Goal: Transaction & Acquisition: Purchase product/service

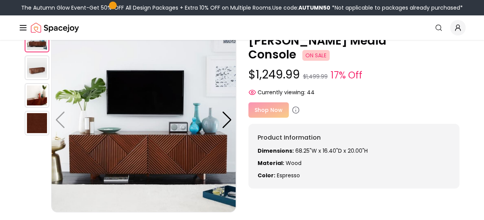
scroll to position [42, 0]
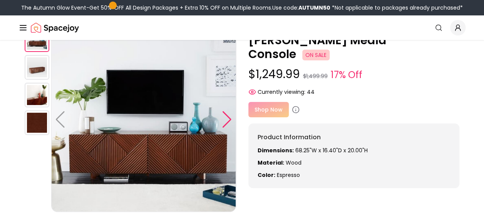
click at [227, 117] on div at bounding box center [227, 119] width 10 height 17
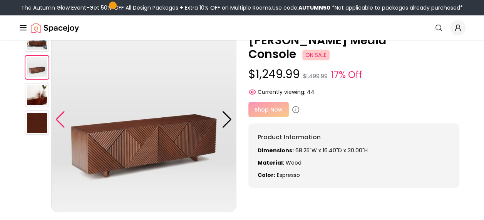
click at [64, 119] on div at bounding box center [60, 119] width 10 height 17
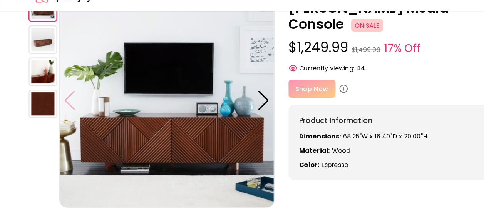
scroll to position [45, 0]
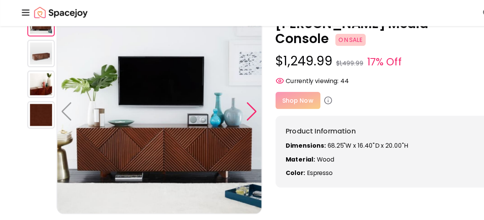
click at [225, 120] on div at bounding box center [227, 117] width 10 height 17
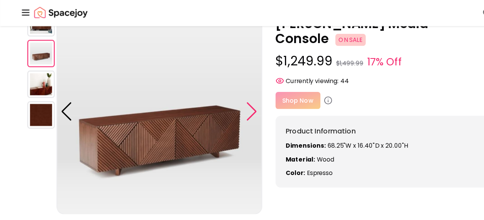
click at [226, 119] on div at bounding box center [227, 117] width 10 height 17
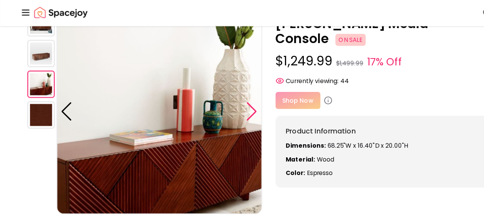
click at [223, 119] on div at bounding box center [227, 117] width 10 height 17
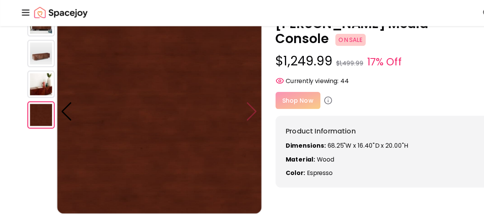
click at [226, 119] on img at bounding box center [143, 117] width 185 height 185
click at [62, 121] on div at bounding box center [60, 117] width 10 height 17
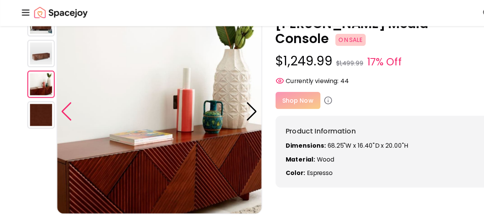
click at [58, 121] on div at bounding box center [60, 117] width 10 height 17
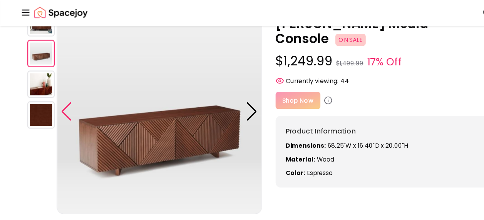
click at [62, 120] on div at bounding box center [60, 117] width 10 height 17
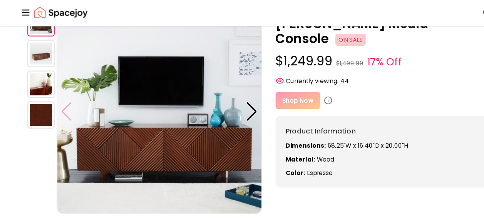
click at [61, 121] on img at bounding box center [143, 117] width 185 height 185
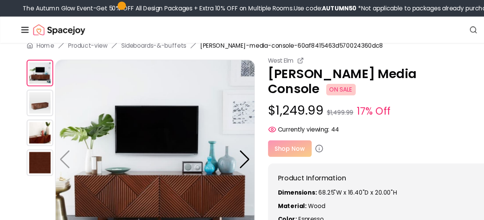
scroll to position [0, 0]
